Goal: Information Seeking & Learning: Check status

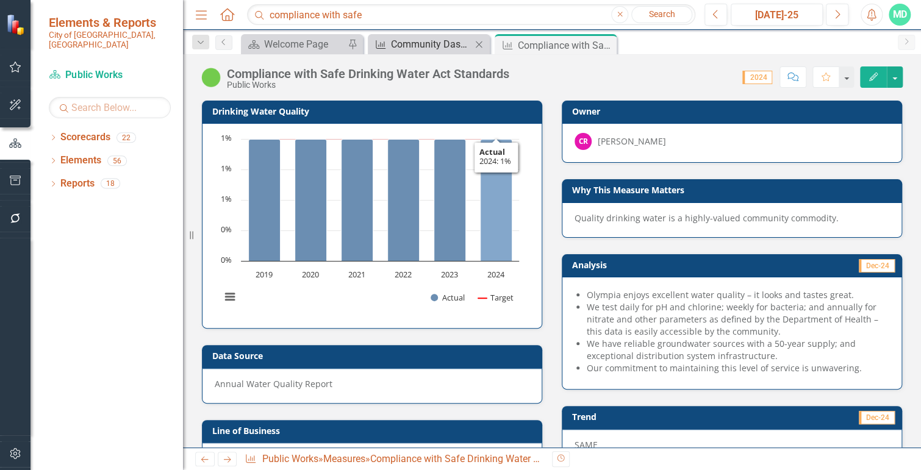
scroll to position [102, 0]
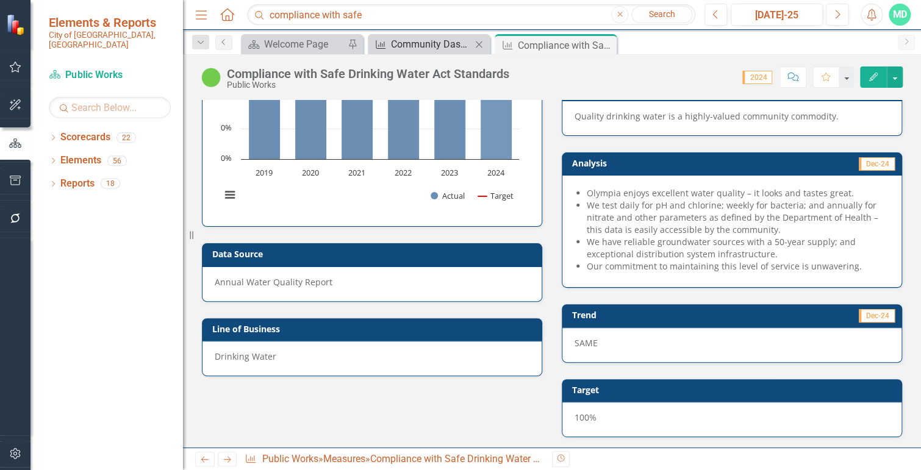
click at [444, 42] on div "Community Dashboard Updates" at bounding box center [431, 44] width 81 height 15
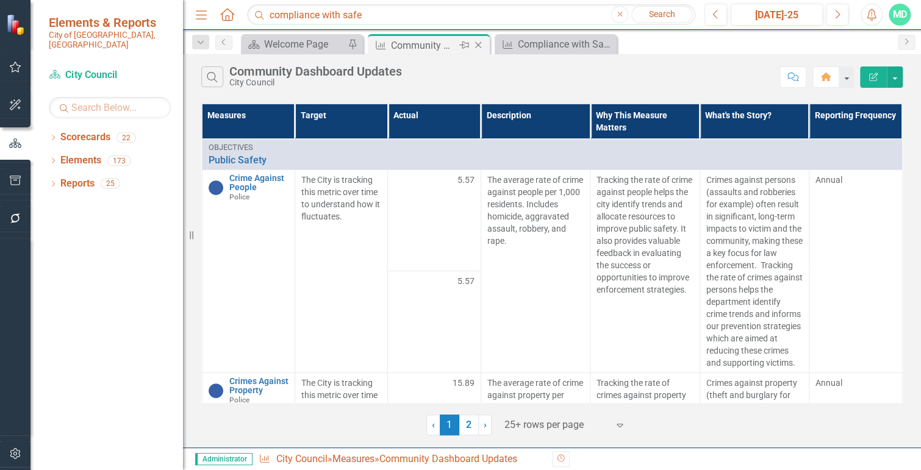
click at [478, 44] on icon "Close" at bounding box center [478, 45] width 12 height 10
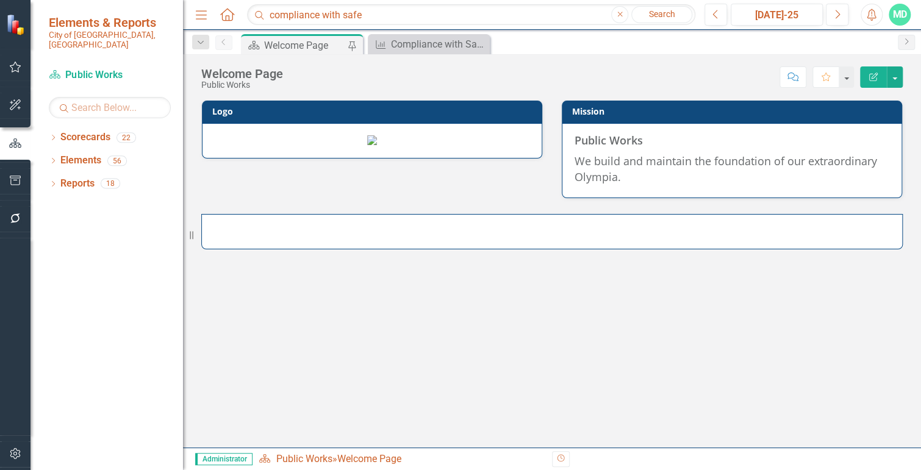
click at [306, 52] on div "Welcome Page" at bounding box center [304, 45] width 81 height 15
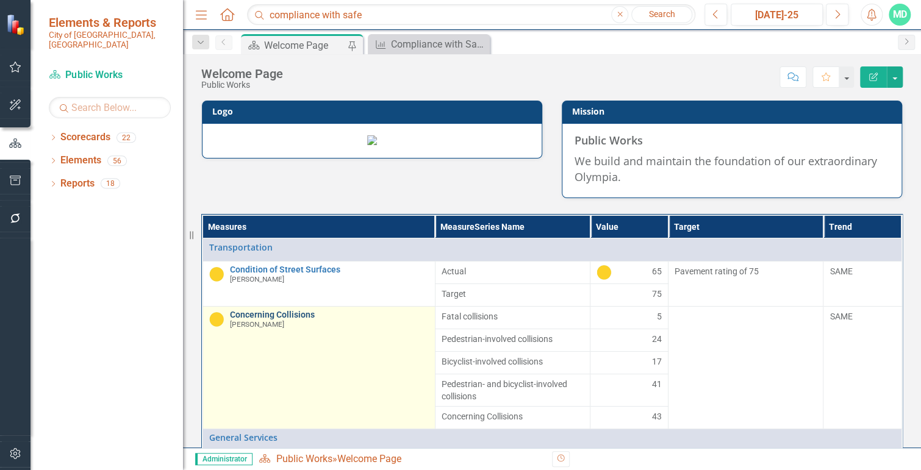
click at [254, 320] on link "Concerning Collisions" at bounding box center [329, 315] width 199 height 9
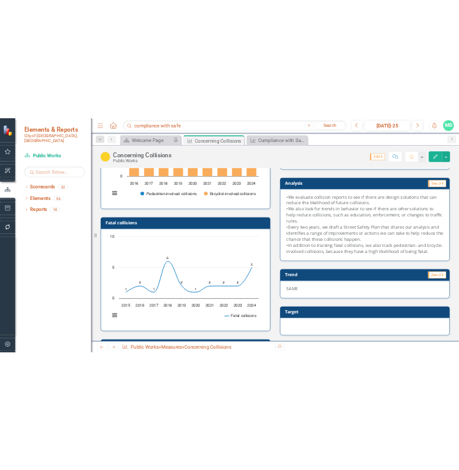
scroll to position [146, 0]
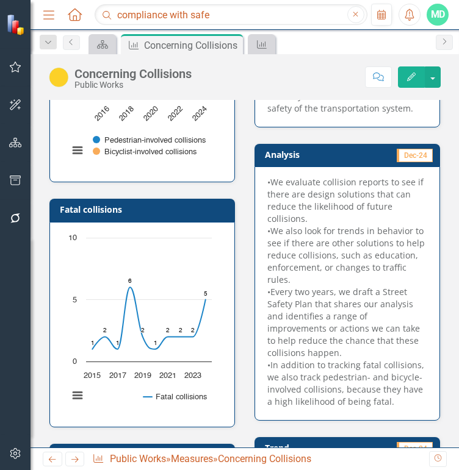
click at [149, 207] on h3 "Fatal collisions" at bounding box center [144, 209] width 169 height 9
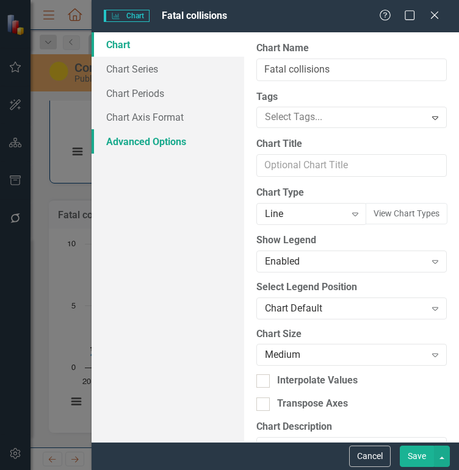
click at [156, 146] on link "Advanced Options" at bounding box center [168, 141] width 153 height 24
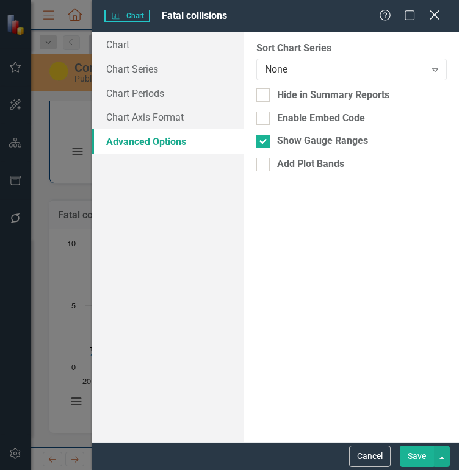
click at [433, 16] on icon at bounding box center [434, 14] width 9 height 9
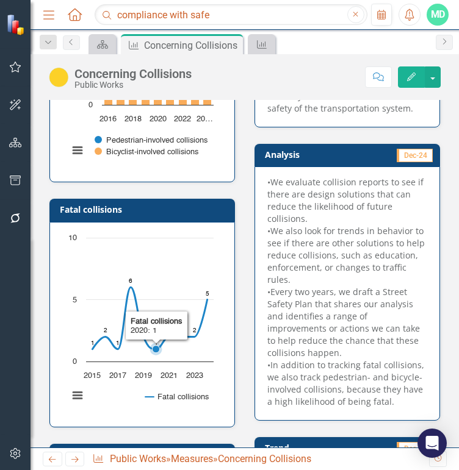
click at [161, 259] on rect "Interactive chart" at bounding box center [140, 323] width 157 height 183
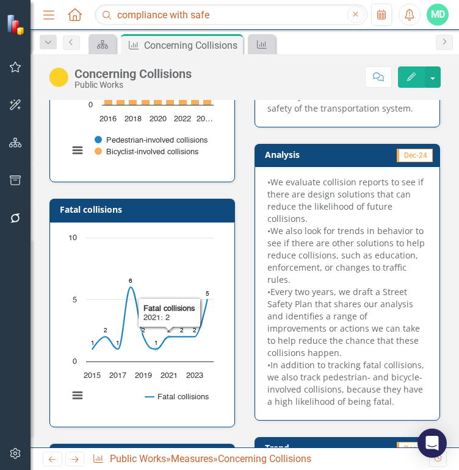
click at [175, 209] on h3 "Fatal collisions" at bounding box center [144, 209] width 169 height 9
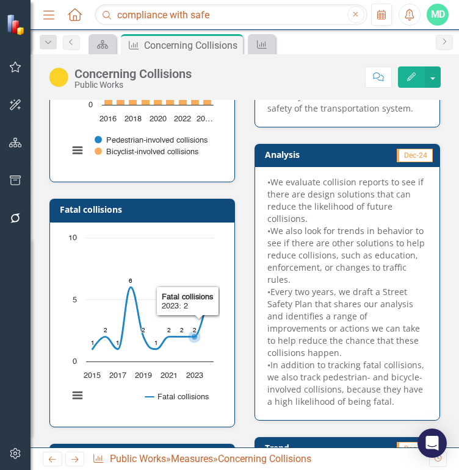
click at [189, 263] on rect "Interactive chart" at bounding box center [140, 323] width 157 height 183
